Goal: Transaction & Acquisition: Subscribe to service/newsletter

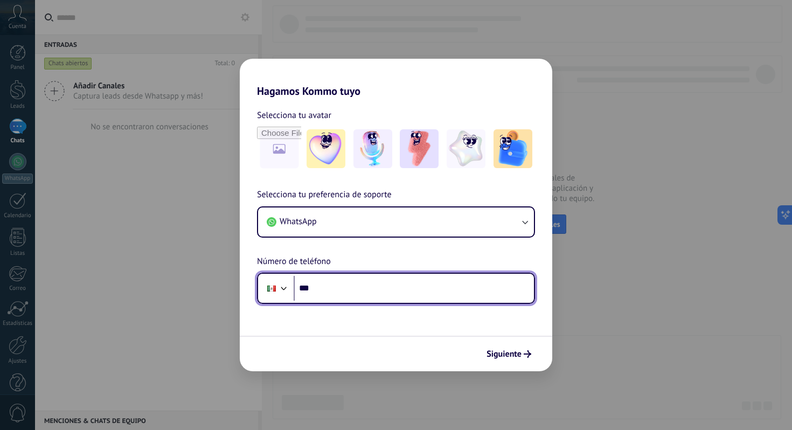
click at [334, 284] on input "***" at bounding box center [414, 288] width 240 height 25
type input "**********"
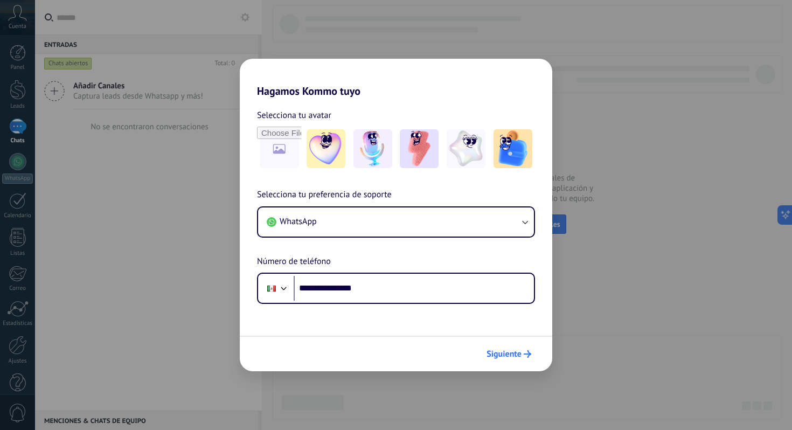
click at [509, 357] on span "Siguiente" at bounding box center [503, 354] width 35 height 8
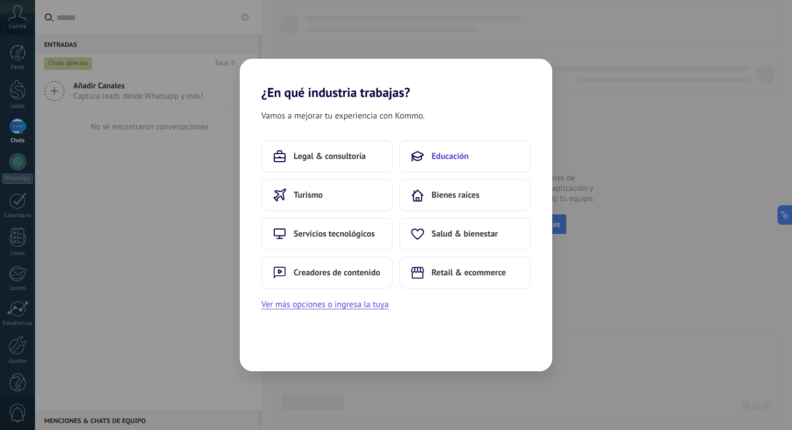
click at [434, 154] on span "Educación" at bounding box center [449, 156] width 37 height 11
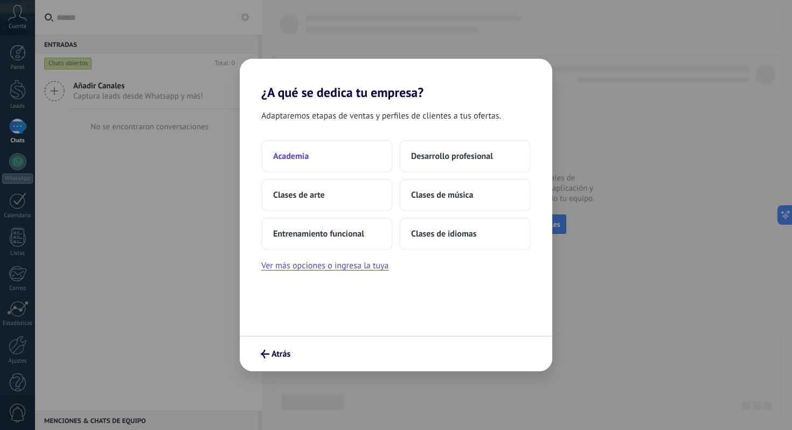
click at [308, 155] on span "Academia" at bounding box center [291, 156] width 36 height 11
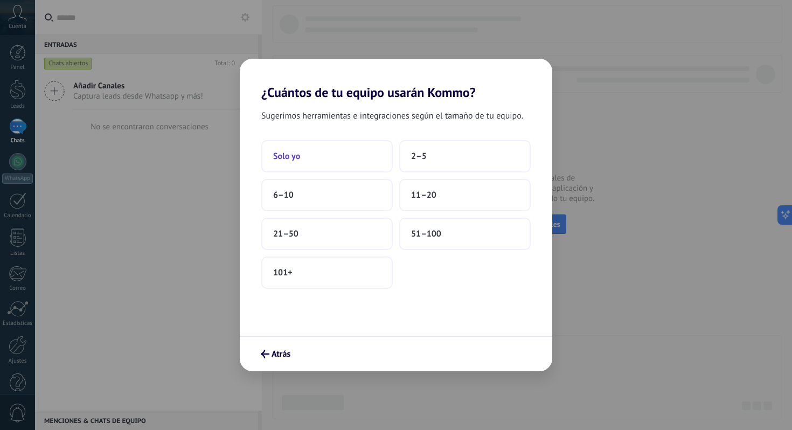
click at [288, 156] on span "Solo yo" at bounding box center [286, 156] width 27 height 11
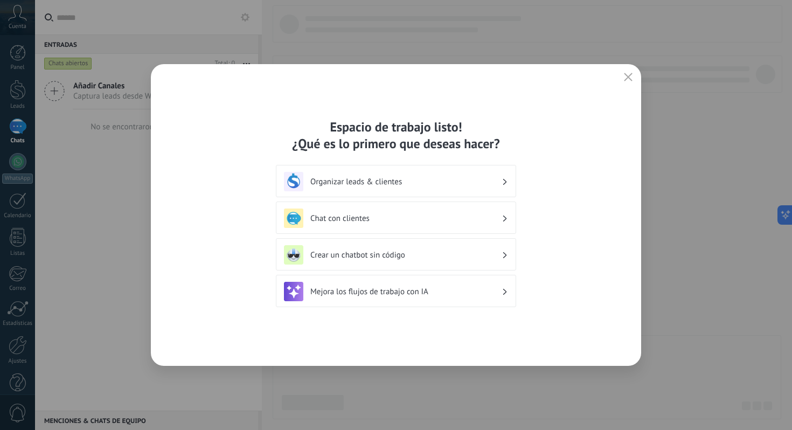
click at [501, 218] on h3 "Chat con clientes" at bounding box center [405, 218] width 191 height 10
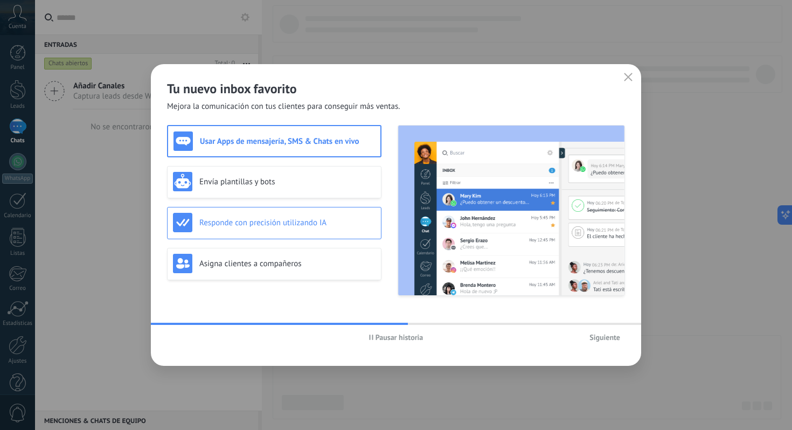
click at [247, 227] on h3 "Responde con precisión utilizando IA" at bounding box center [287, 223] width 176 height 10
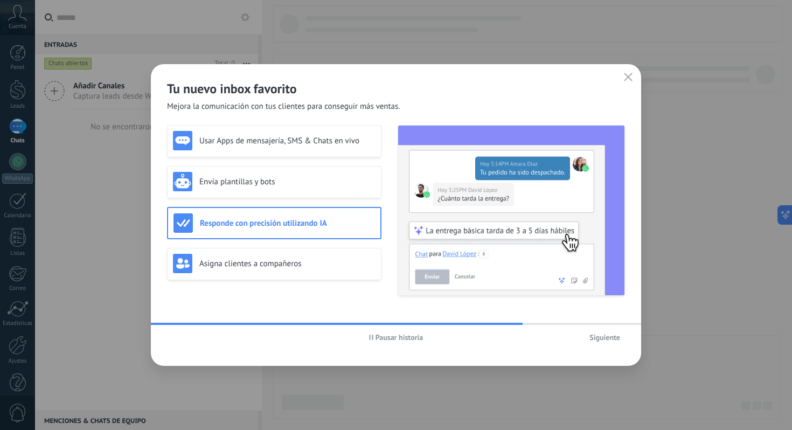
click at [604, 337] on span "Siguiente" at bounding box center [604, 337] width 31 height 8
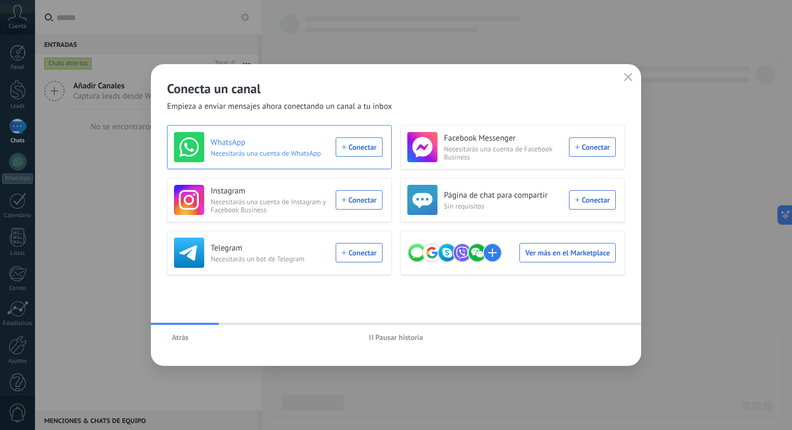
click at [362, 149] on div "WhatsApp Necesitarás una cuenta de WhatsApp Conectar" at bounding box center [278, 147] width 208 height 30
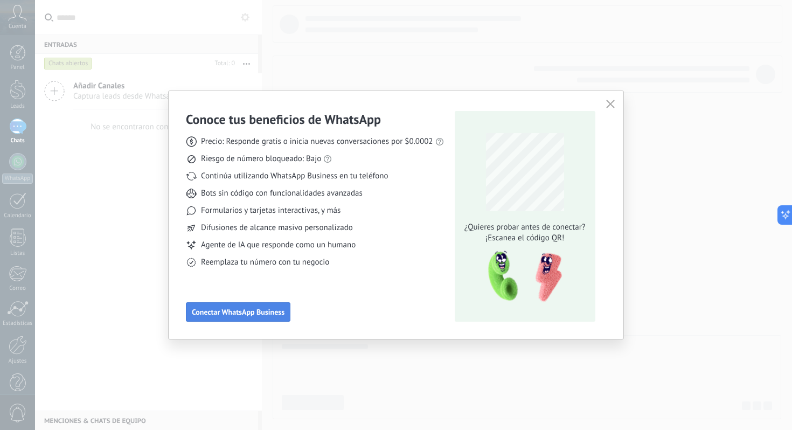
click at [229, 315] on span "Conectar WhatsApp Business" at bounding box center [238, 312] width 93 height 8
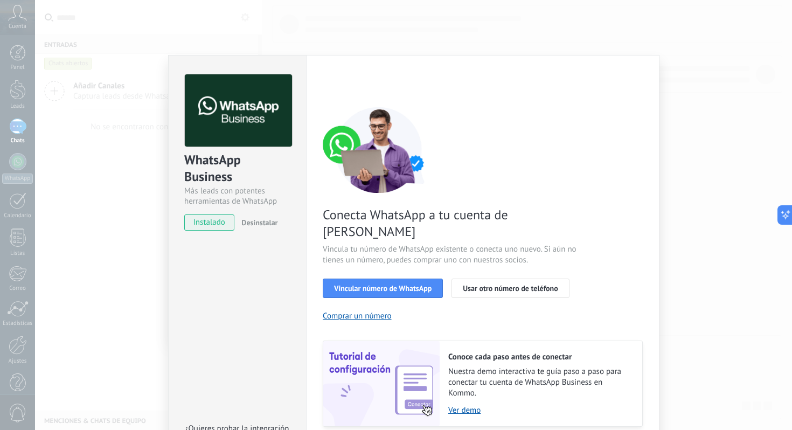
click at [704, 182] on div "WhatsApp Business Más leads con potentes herramientas de WhatsApp instalado Des…" at bounding box center [413, 215] width 757 height 430
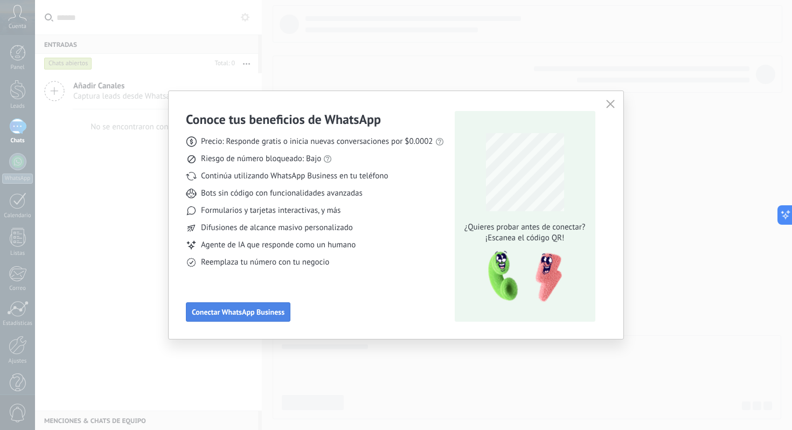
click at [240, 315] on span "Conectar WhatsApp Business" at bounding box center [238, 312] width 93 height 8
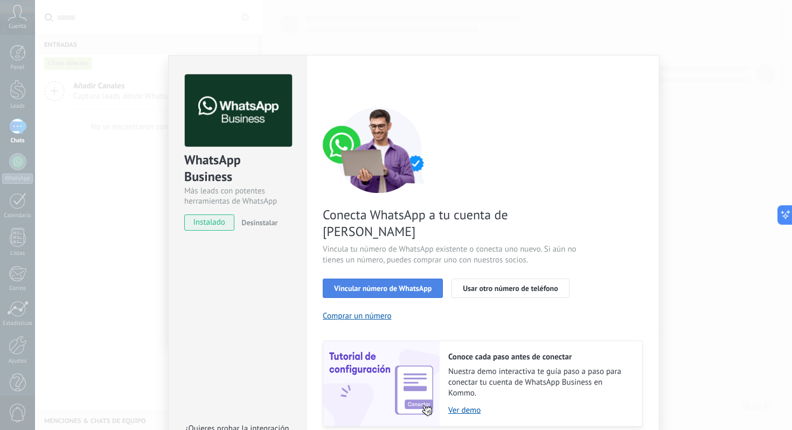
click at [403, 284] on span "Vincular número de WhatsApp" at bounding box center [382, 288] width 97 height 8
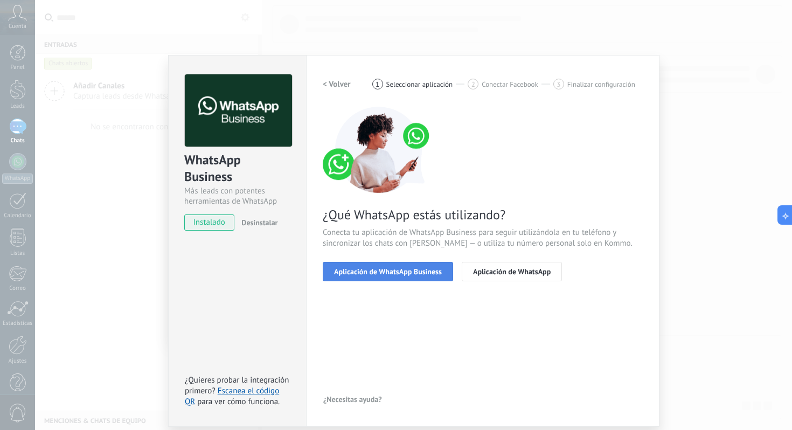
click at [405, 270] on span "Aplicación de WhatsApp Business" at bounding box center [388, 272] width 108 height 8
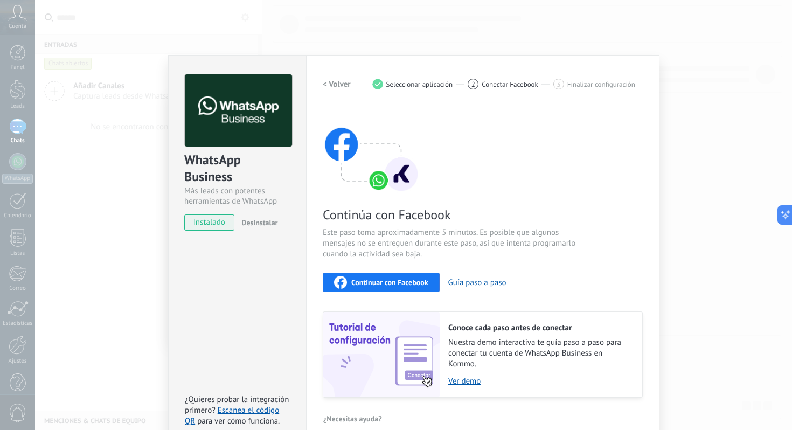
click at [580, 278] on div "Continuar con Facebook Guía paso a paso" at bounding box center [483, 282] width 320 height 19
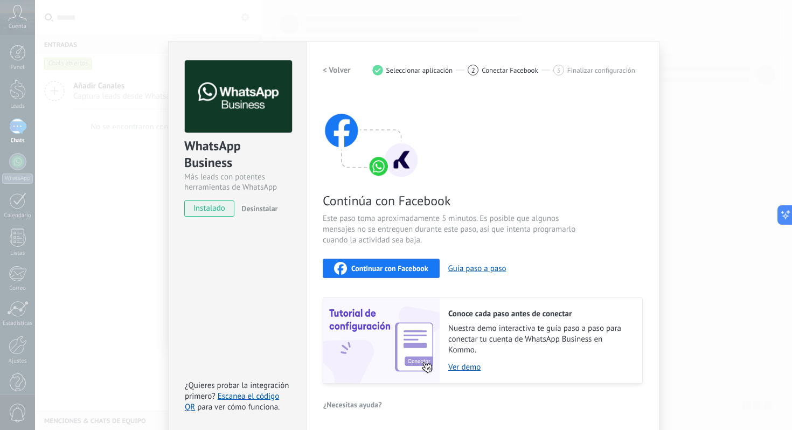
scroll to position [16, 0]
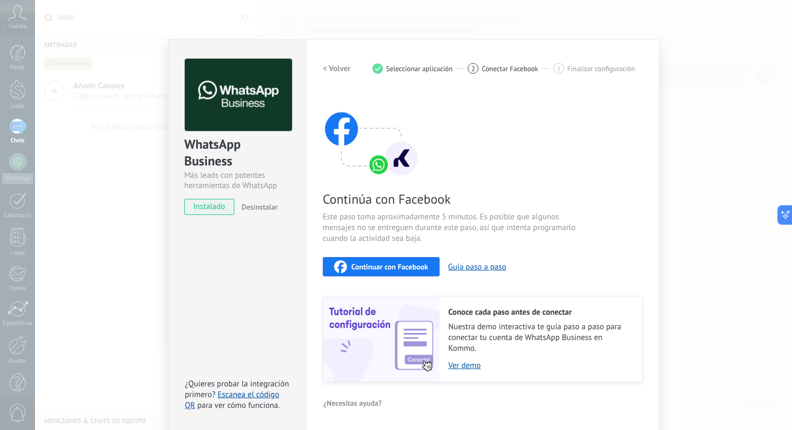
click at [409, 265] on span "Continuar con Facebook" at bounding box center [389, 267] width 77 height 8
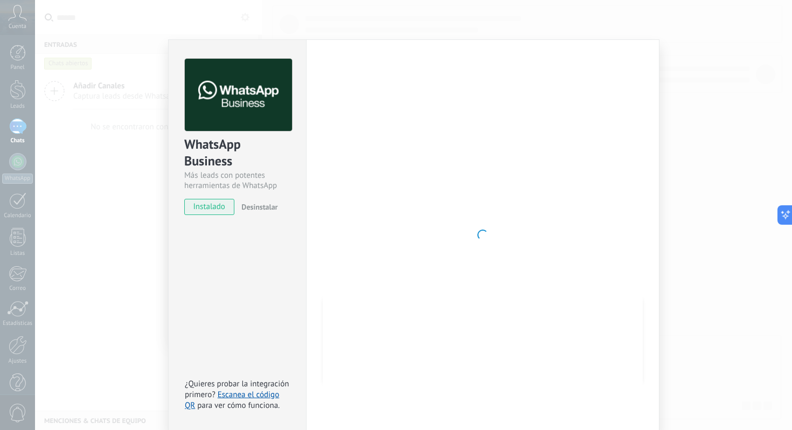
click at [324, 225] on div at bounding box center [483, 235] width 320 height 352
click at [445, 163] on div at bounding box center [483, 235] width 320 height 352
click at [134, 255] on div "WhatsApp Business Más leads con potentes herramientas de WhatsApp instalado Des…" at bounding box center [413, 215] width 757 height 430
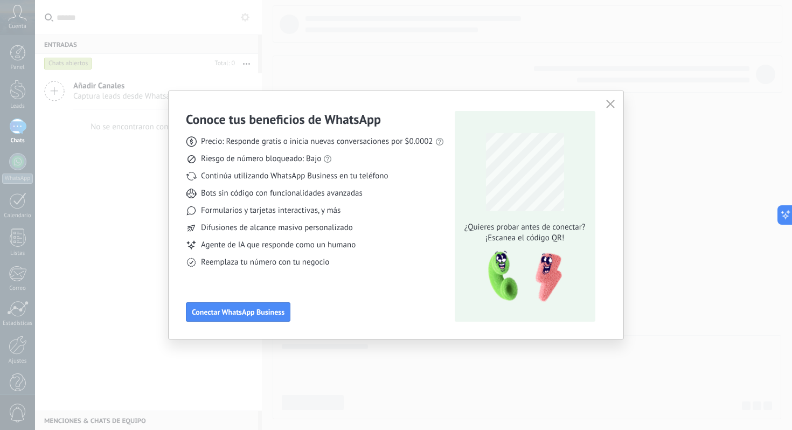
click at [611, 108] on icon "button" at bounding box center [610, 104] width 9 height 9
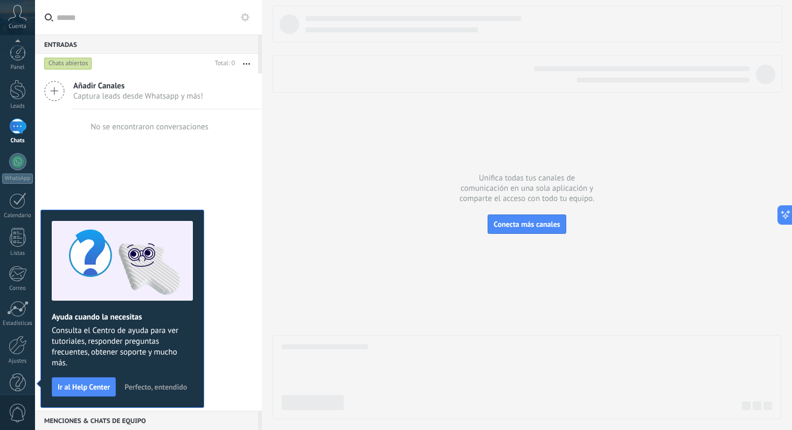
scroll to position [18, 0]
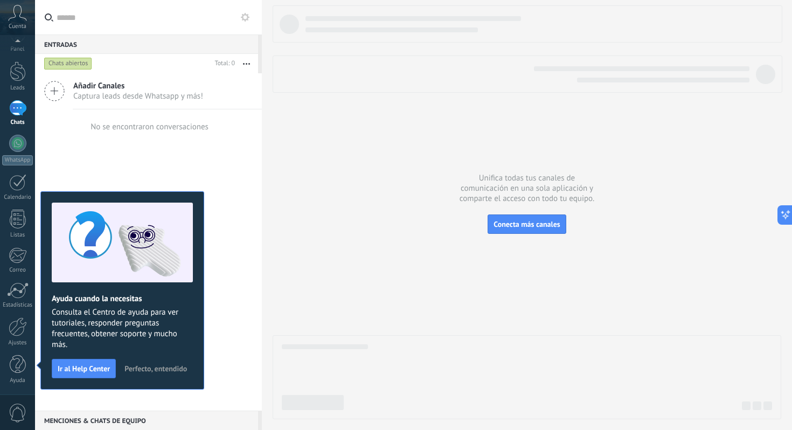
click at [342, 213] on div at bounding box center [527, 212] width 508 height 414
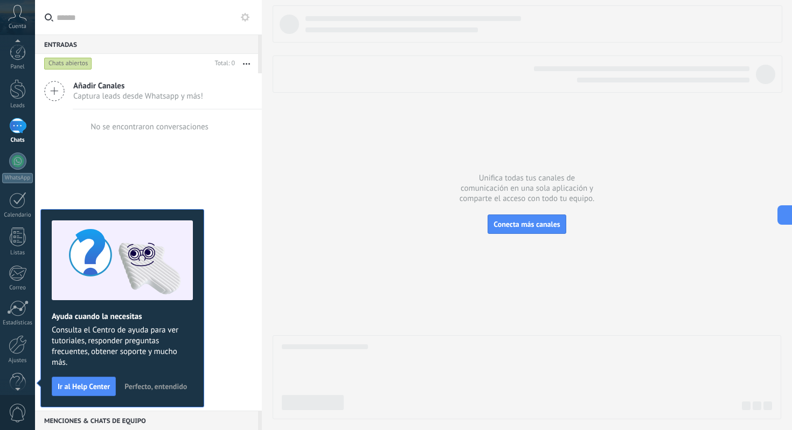
scroll to position [0, 0]
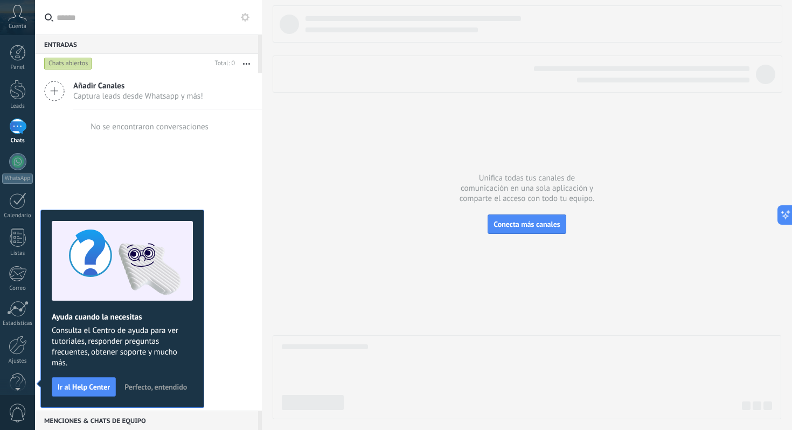
click at [183, 158] on div "Añadir Canales Captura leads desde Whatsapp y más! No se encontraron conversaci…" at bounding box center [148, 241] width 227 height 337
click at [18, 56] on div at bounding box center [18, 53] width 16 height 16
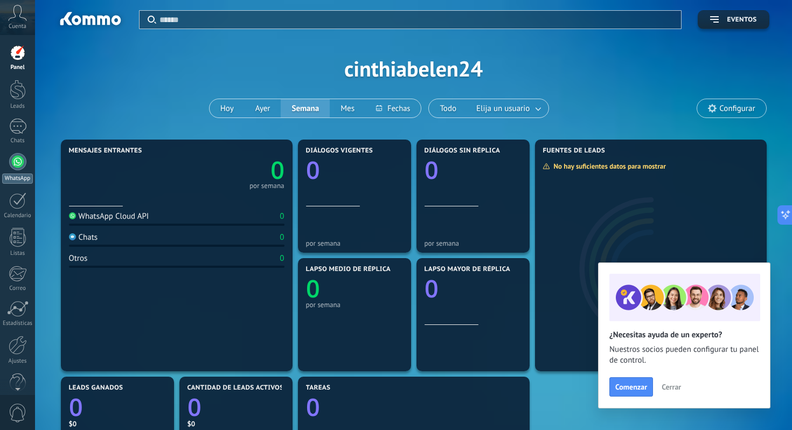
click at [18, 165] on div at bounding box center [17, 161] width 17 height 17
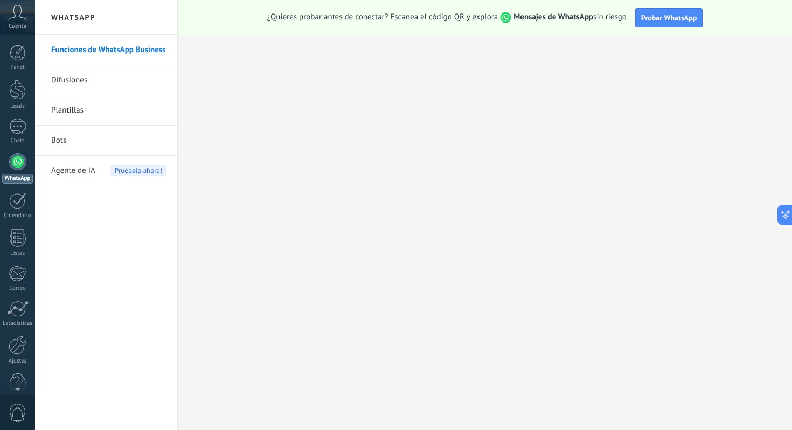
click at [119, 170] on span "Pruébalo ahora!" at bounding box center [138, 170] width 56 height 11
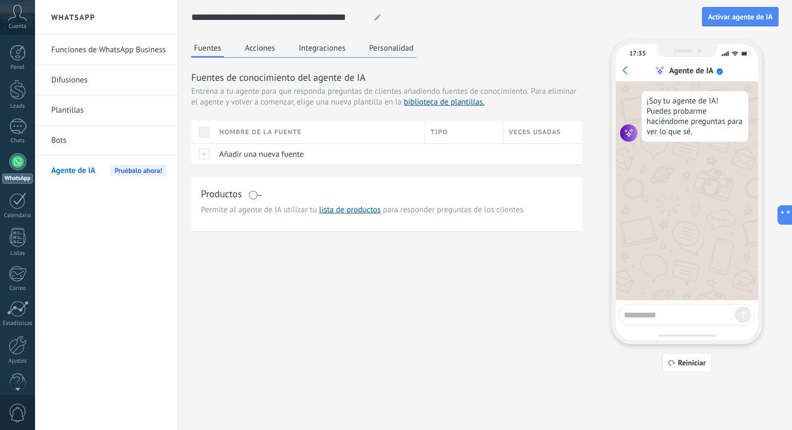
click at [76, 79] on link "Difusiones" at bounding box center [108, 80] width 115 height 30
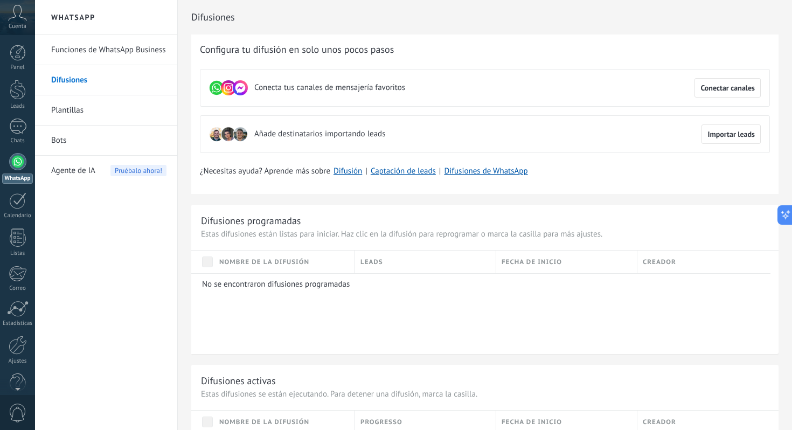
click at [113, 46] on link "Funciones de WhatsApp Business" at bounding box center [108, 50] width 115 height 30
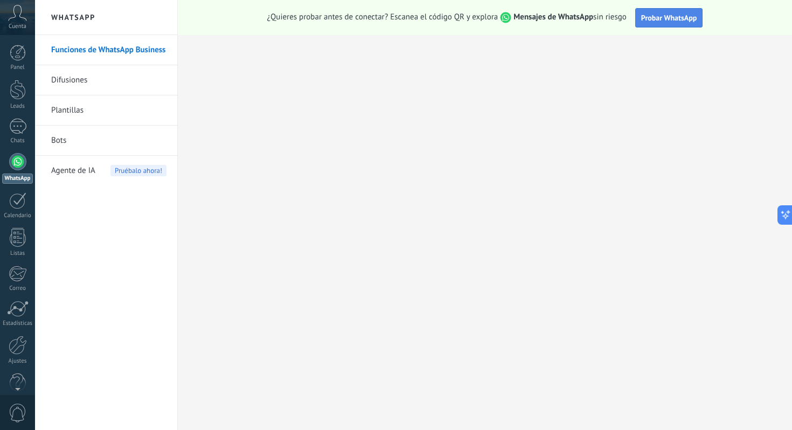
click at [653, 17] on span "Probar WhatsApp" at bounding box center [669, 18] width 56 height 10
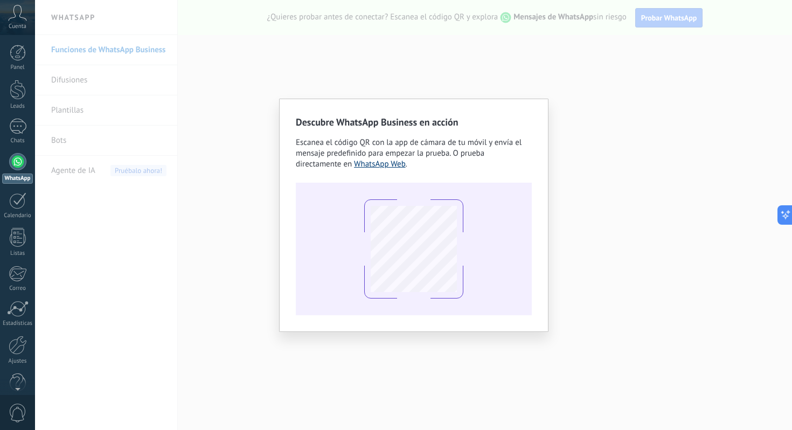
click at [377, 164] on link "WhatsApp Web" at bounding box center [380, 164] width 52 height 10
click at [445, 60] on div "Descubre WhatsApp Business en acción Escanea el código QR con la app [PERSON_NA…" at bounding box center [413, 215] width 757 height 430
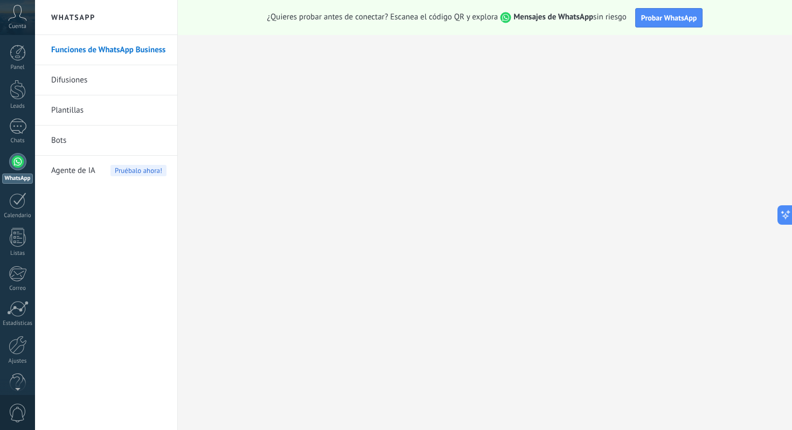
click at [72, 113] on link "Plantillas" at bounding box center [108, 110] width 115 height 30
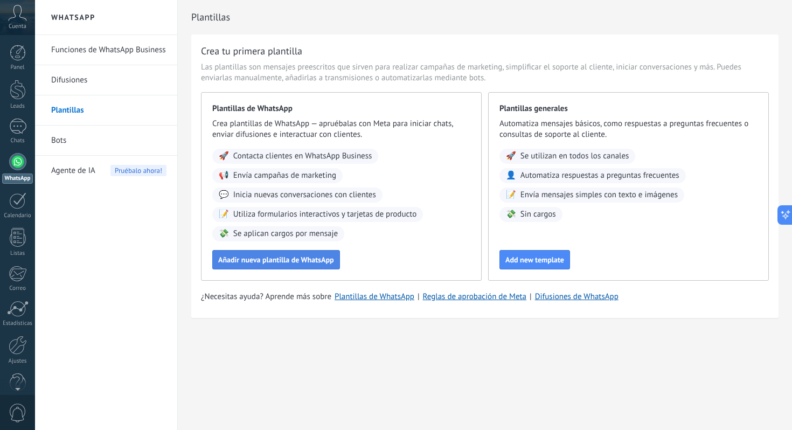
click at [309, 259] on span "Añadir nueva plantilla de WhatsApp" at bounding box center [276, 260] width 116 height 8
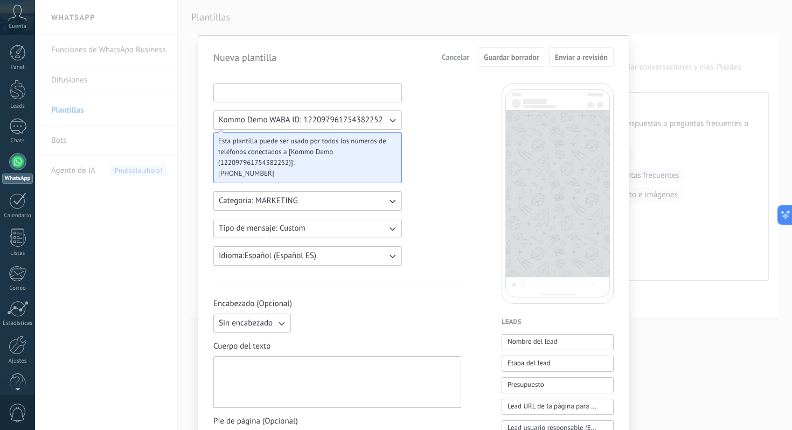
click at [258, 93] on input at bounding box center [307, 91] width 187 height 17
click at [456, 58] on span "Cancelar" at bounding box center [455, 57] width 27 height 8
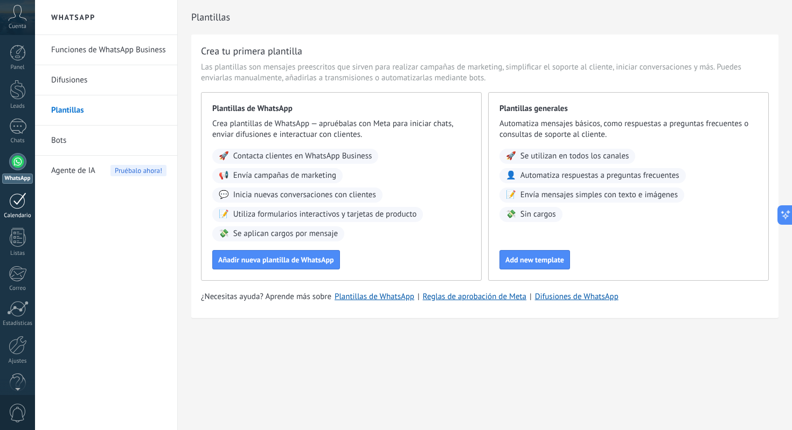
click at [20, 200] on div at bounding box center [17, 200] width 17 height 17
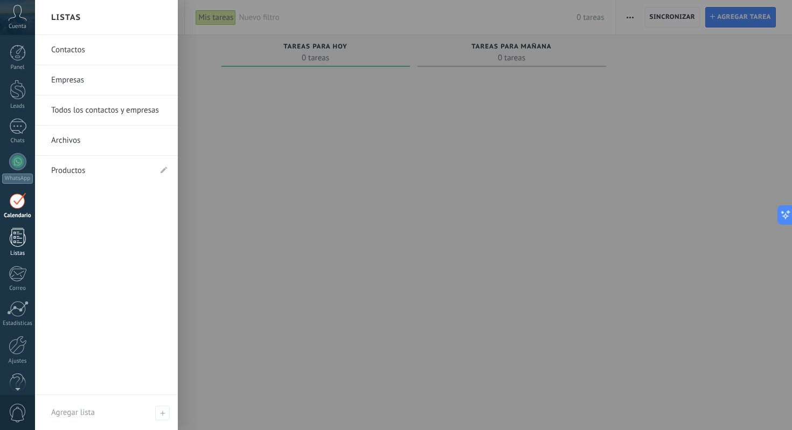
click at [17, 241] on div at bounding box center [18, 237] width 16 height 19
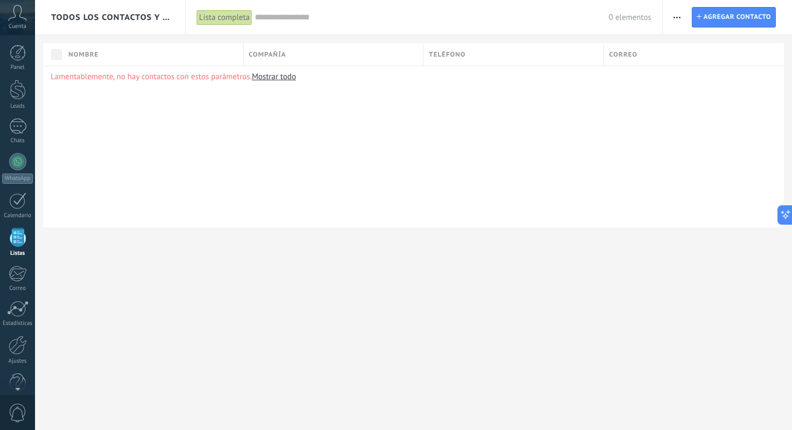
click at [17, 17] on icon at bounding box center [17, 13] width 19 height 16
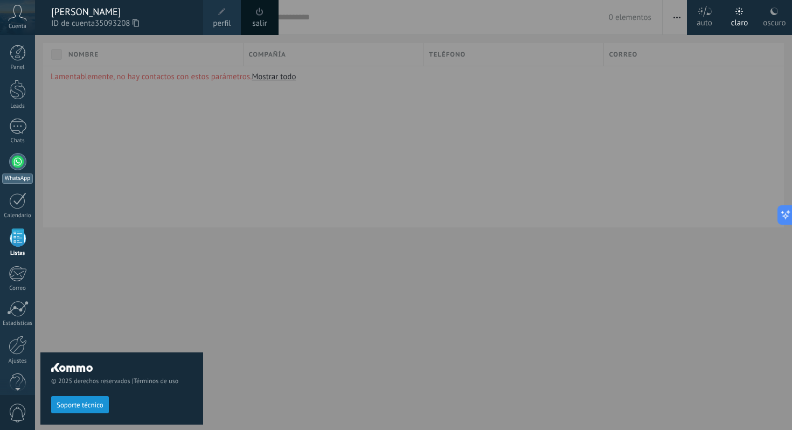
click at [21, 161] on div at bounding box center [17, 161] width 17 height 17
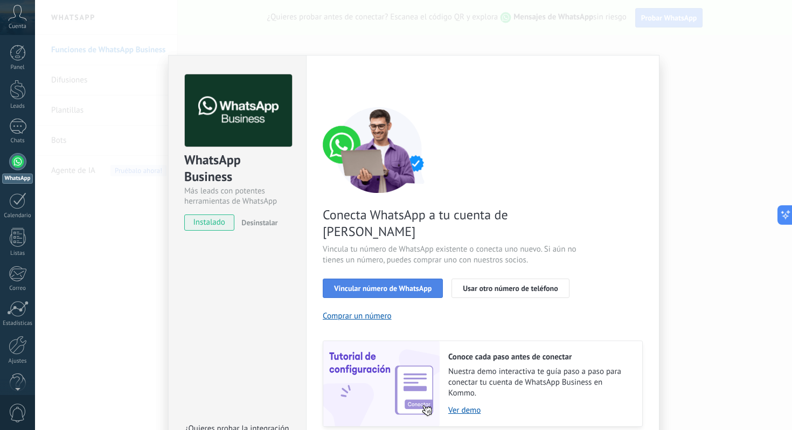
click at [367, 284] on span "Vincular número de WhatsApp" at bounding box center [382, 288] width 97 height 8
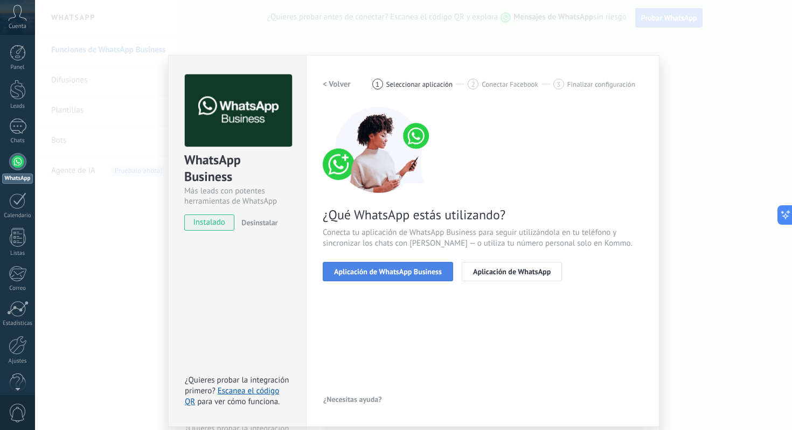
click at [381, 270] on span "Aplicación de WhatsApp Business" at bounding box center [388, 272] width 108 height 8
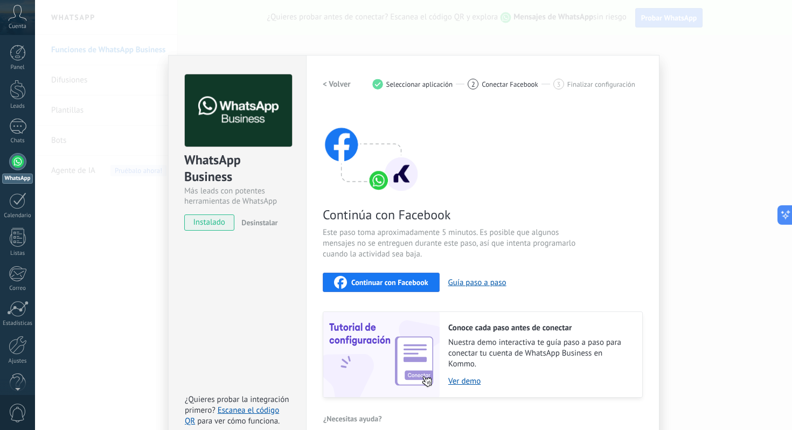
click at [548, 273] on div "Continuar con Facebook Guía paso a paso" at bounding box center [483, 282] width 320 height 19
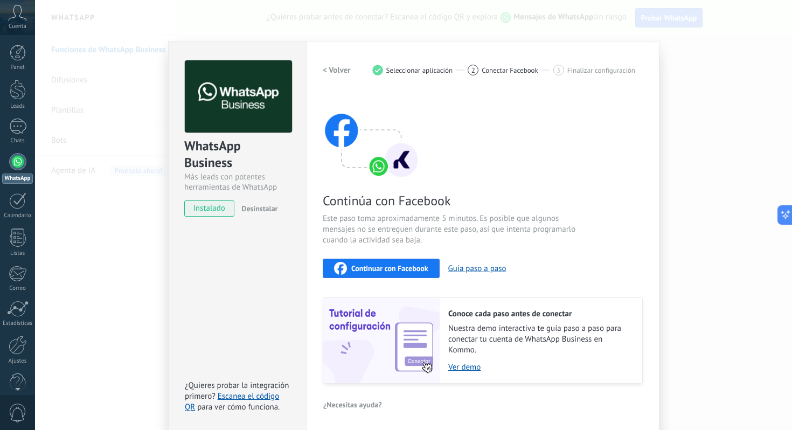
scroll to position [16, 0]
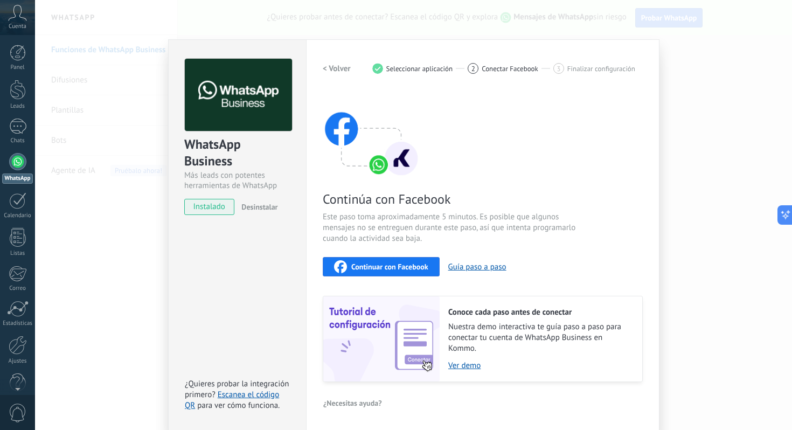
click at [351, 267] on span "Continuar con Facebook" at bounding box center [389, 267] width 77 height 8
